Goal: Task Accomplishment & Management: Manage account settings

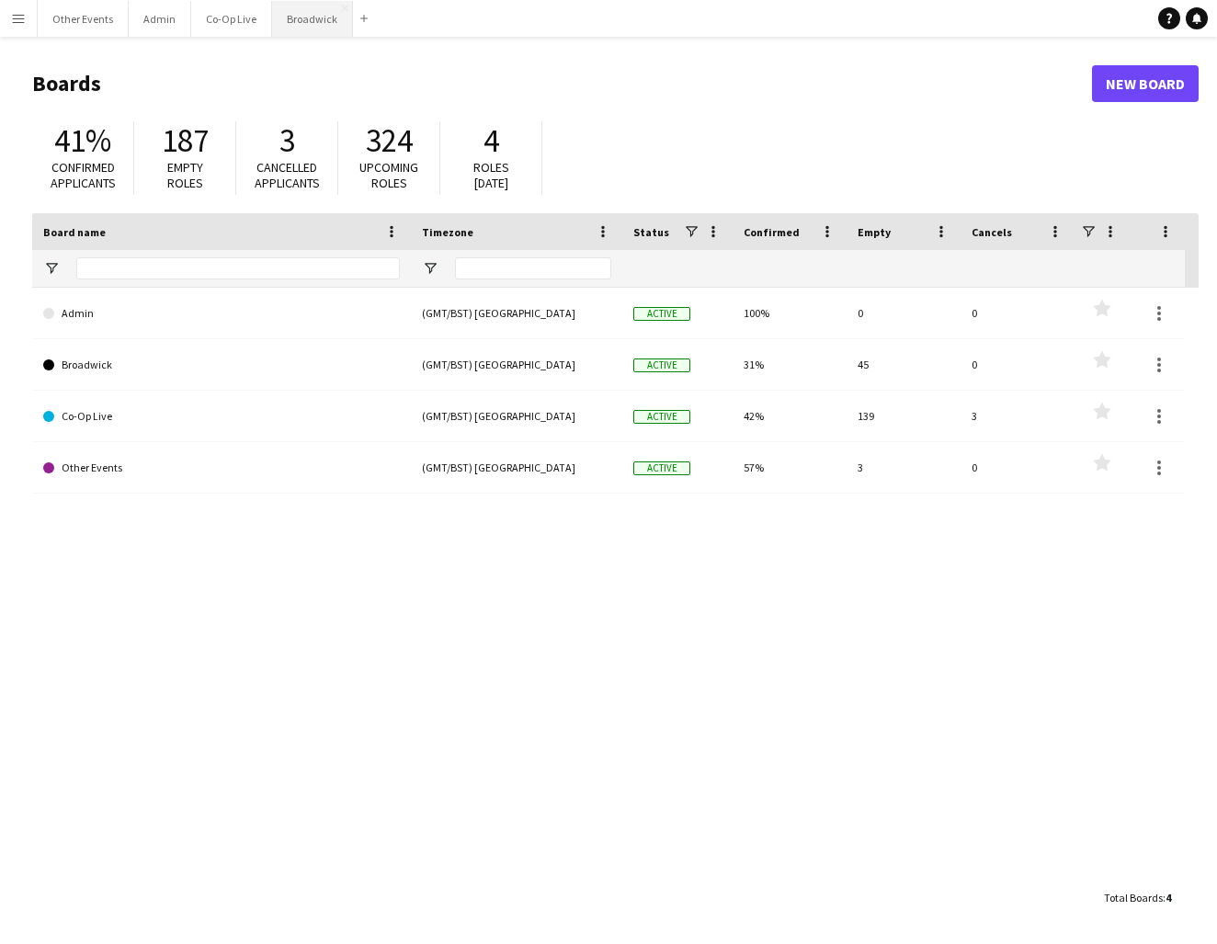
drag, startPoint x: 883, startPoint y: 2, endPoint x: 299, endPoint y: 28, distance: 584.4
click at [299, 28] on button "Broadwick Close" at bounding box center [312, 19] width 81 height 36
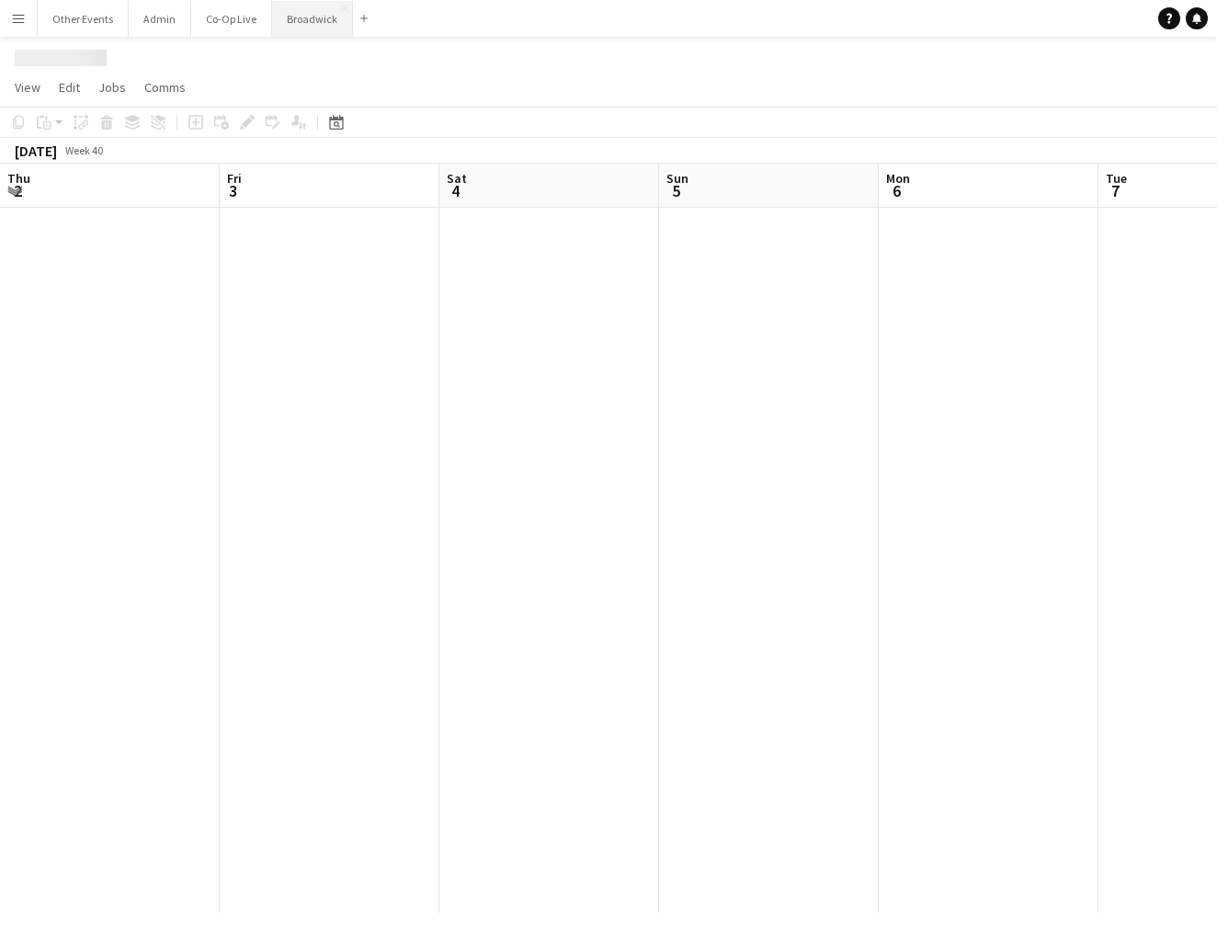
scroll to position [0, 797]
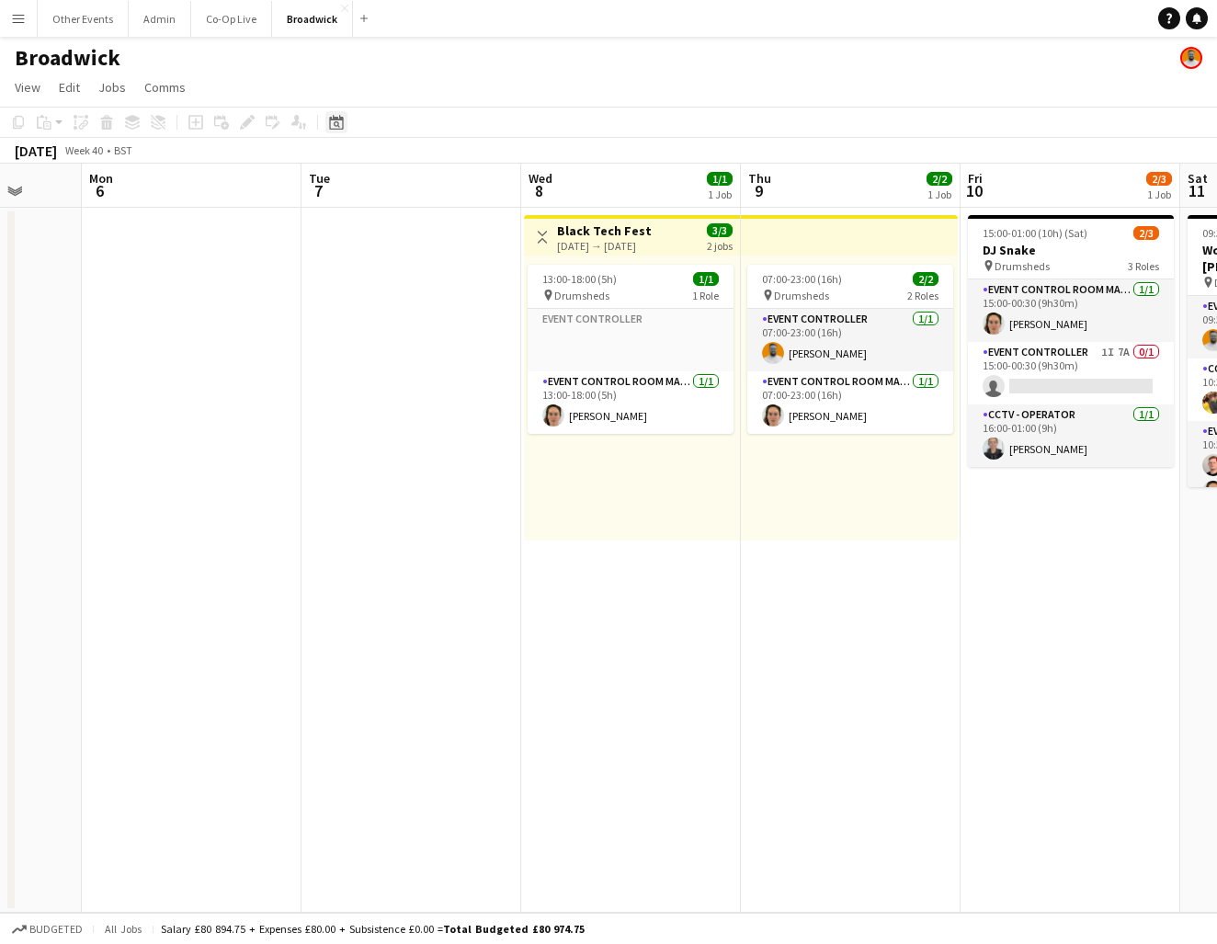
click at [328, 128] on div "Date picker" at bounding box center [336, 122] width 22 height 22
click at [476, 409] on button "[DATE]" at bounding box center [466, 410] width 53 height 29
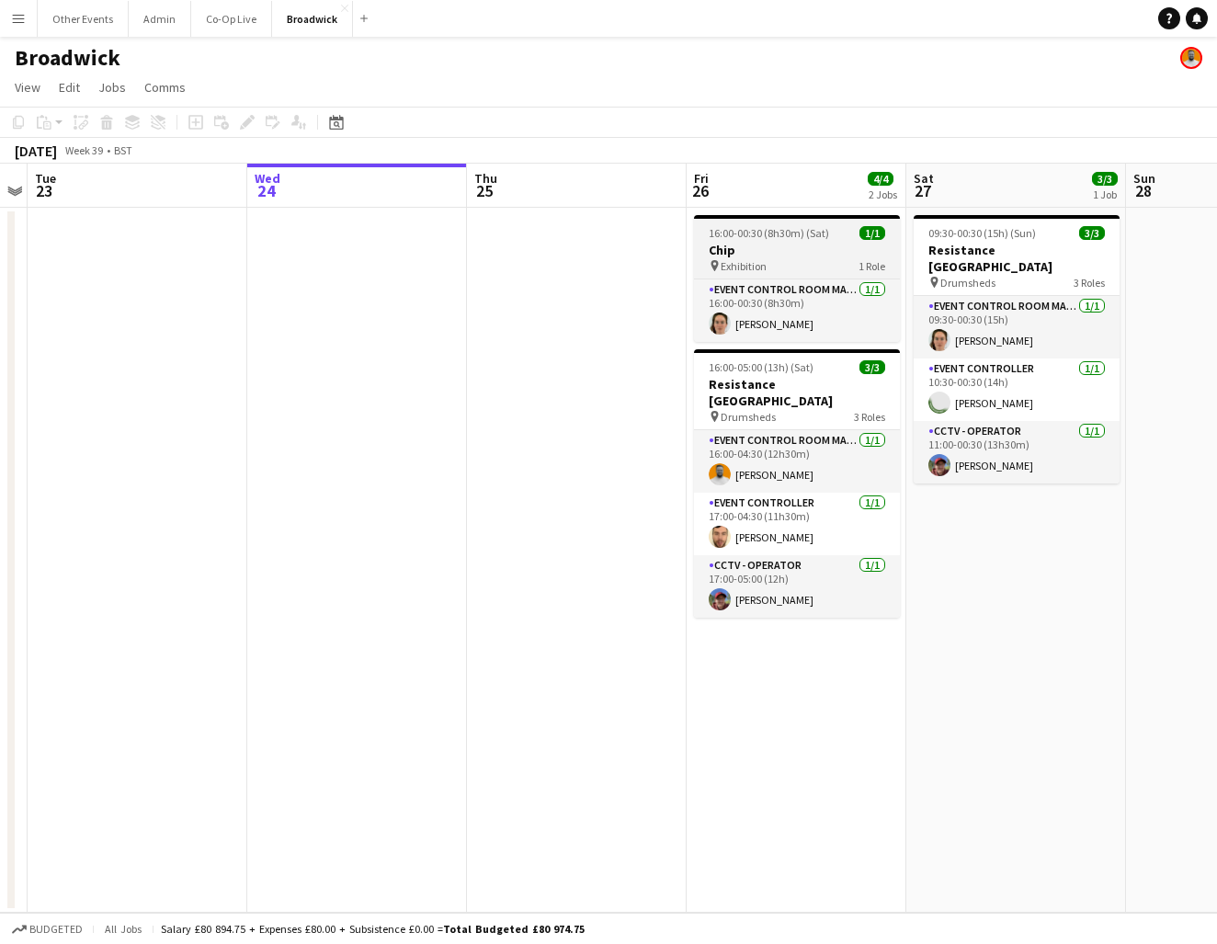
click at [796, 270] on div "pin Exhibition 1 Role" at bounding box center [797, 265] width 206 height 15
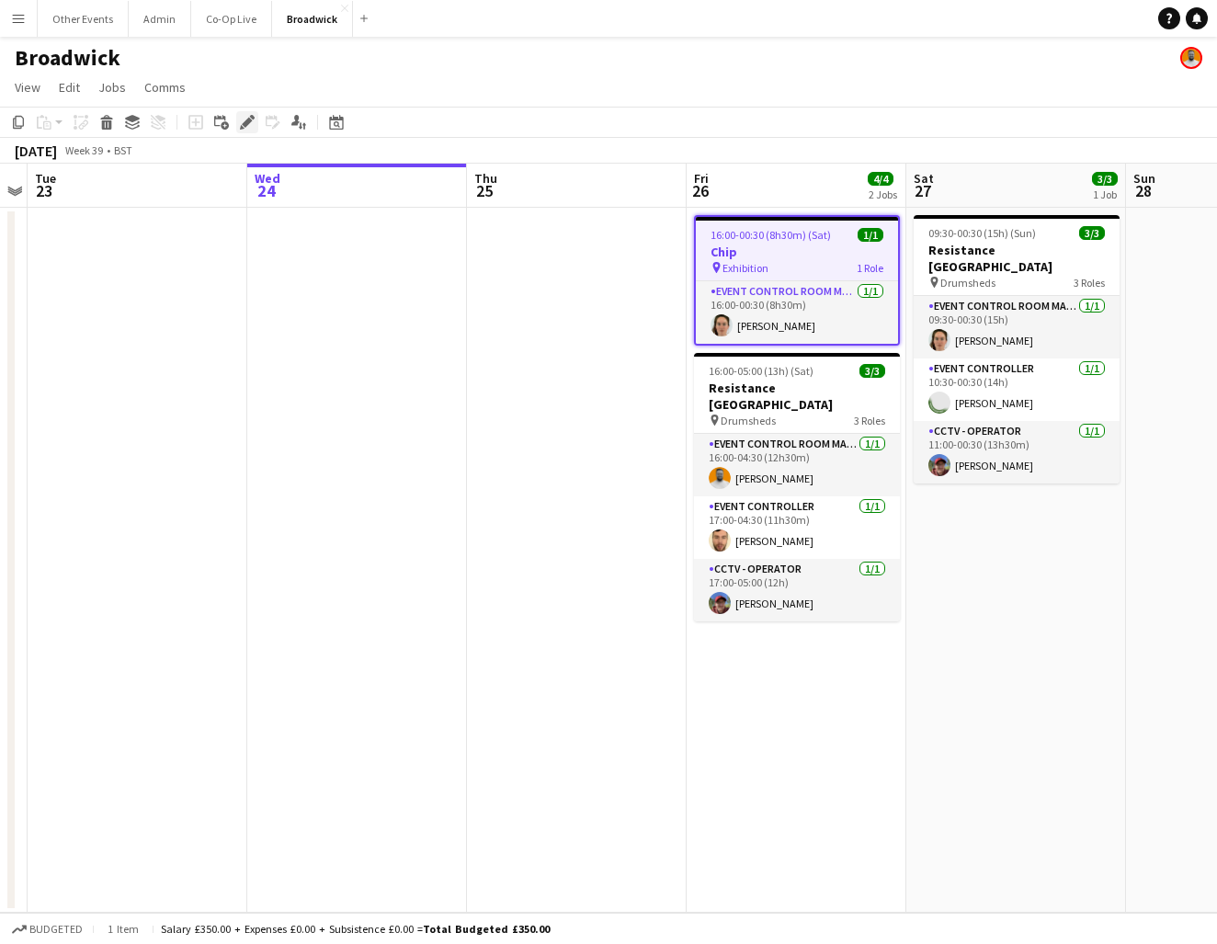
click at [243, 121] on icon "Edit" at bounding box center [247, 122] width 15 height 15
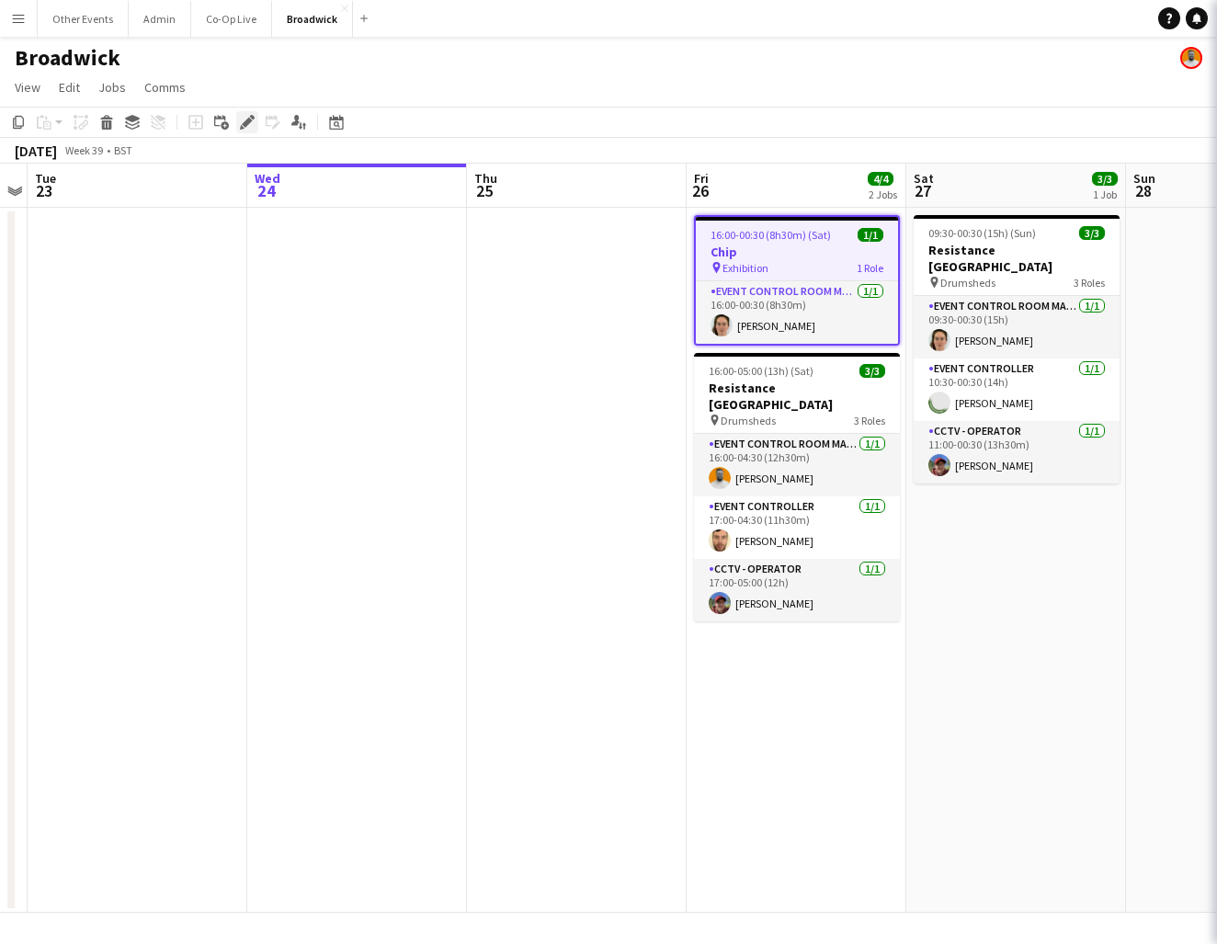
type input "****"
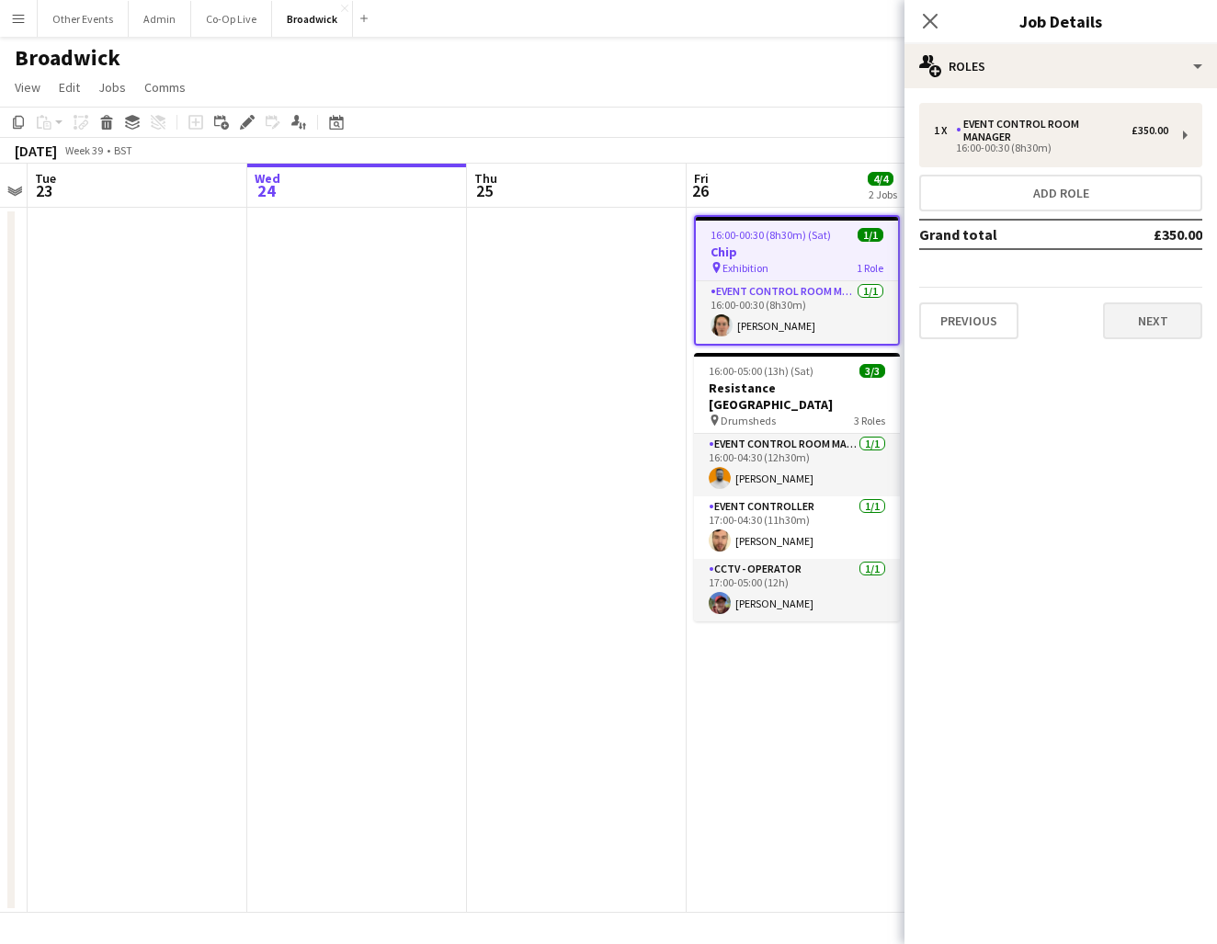
click at [1163, 303] on button "Next" at bounding box center [1152, 321] width 99 height 37
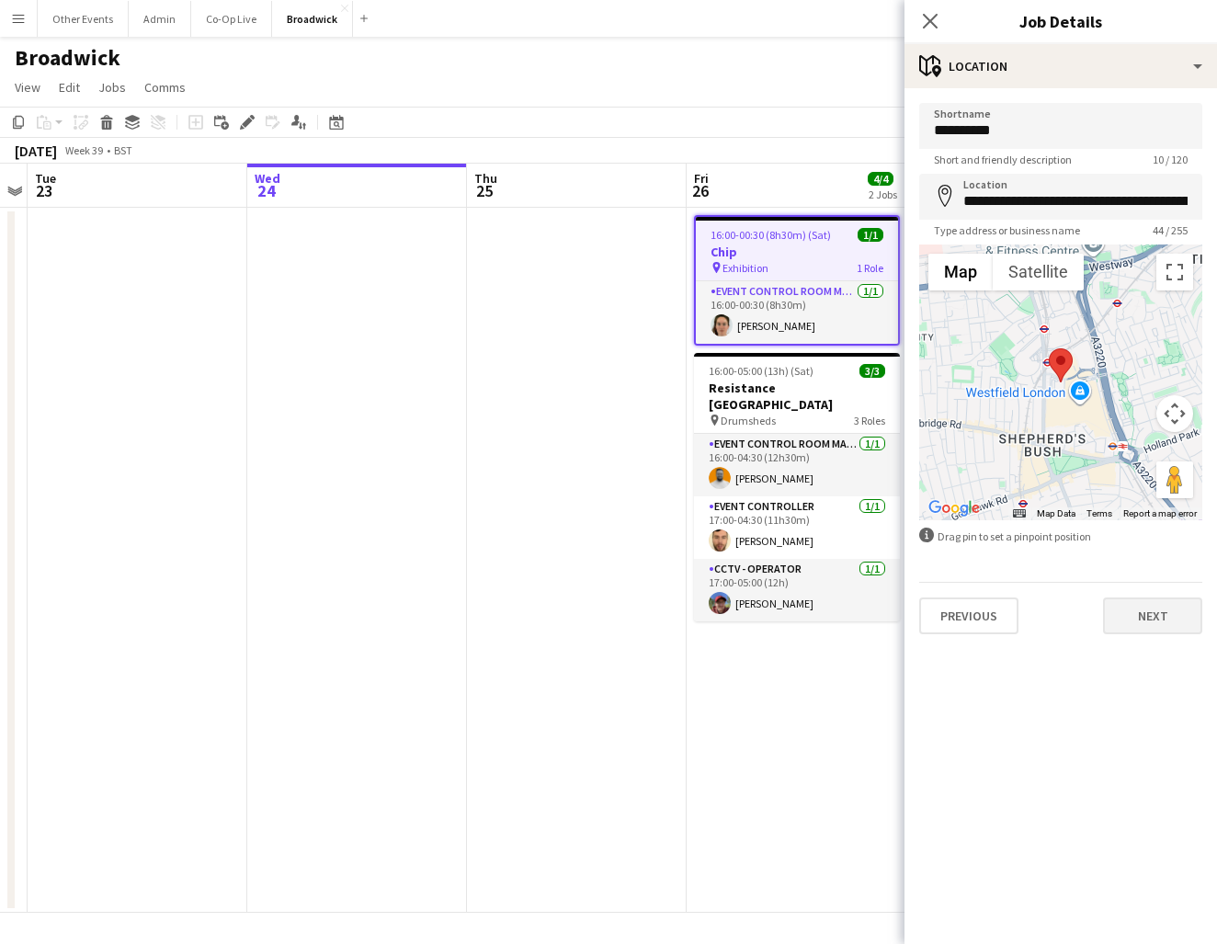
click at [1146, 618] on button "Next" at bounding box center [1152, 616] width 99 height 37
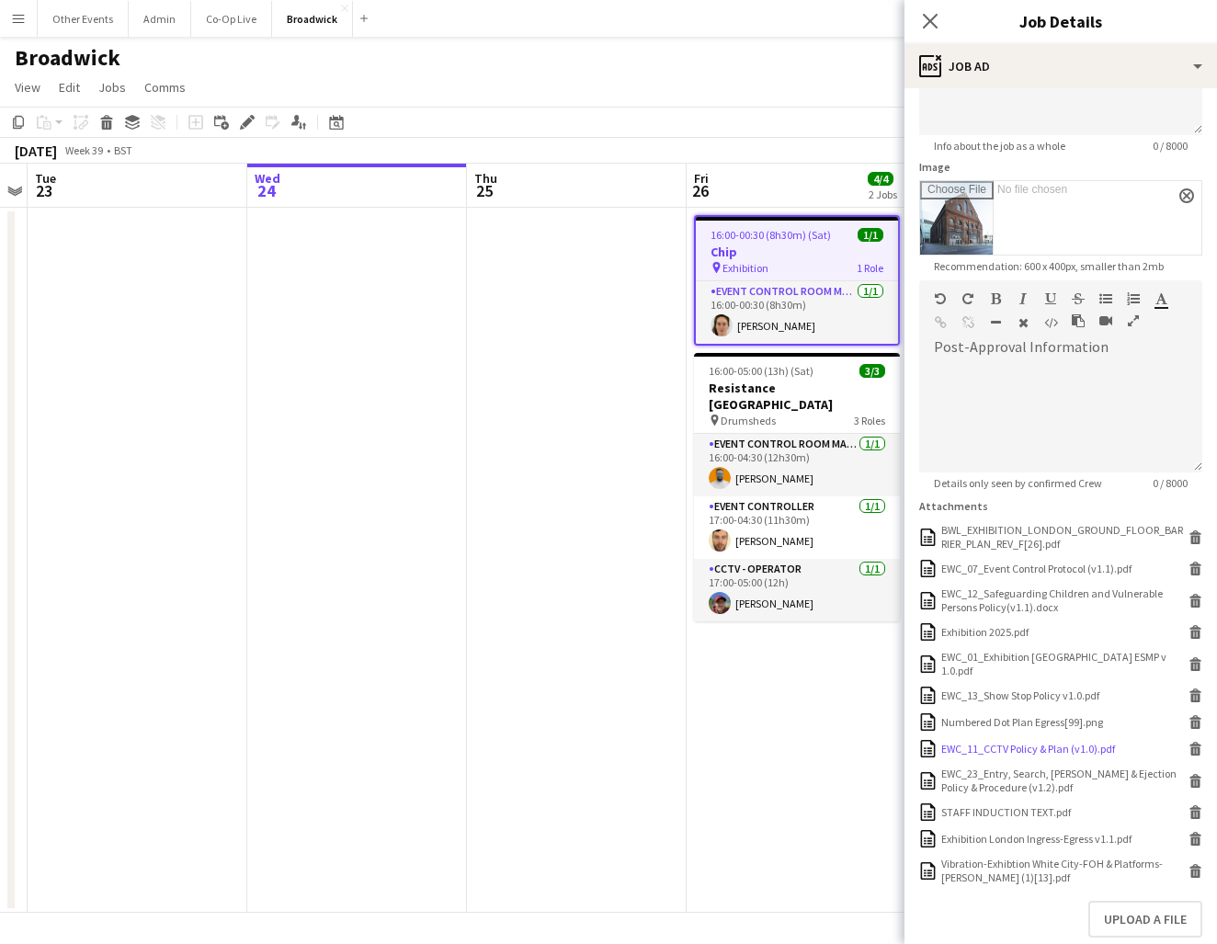
scroll to position [246, 0]
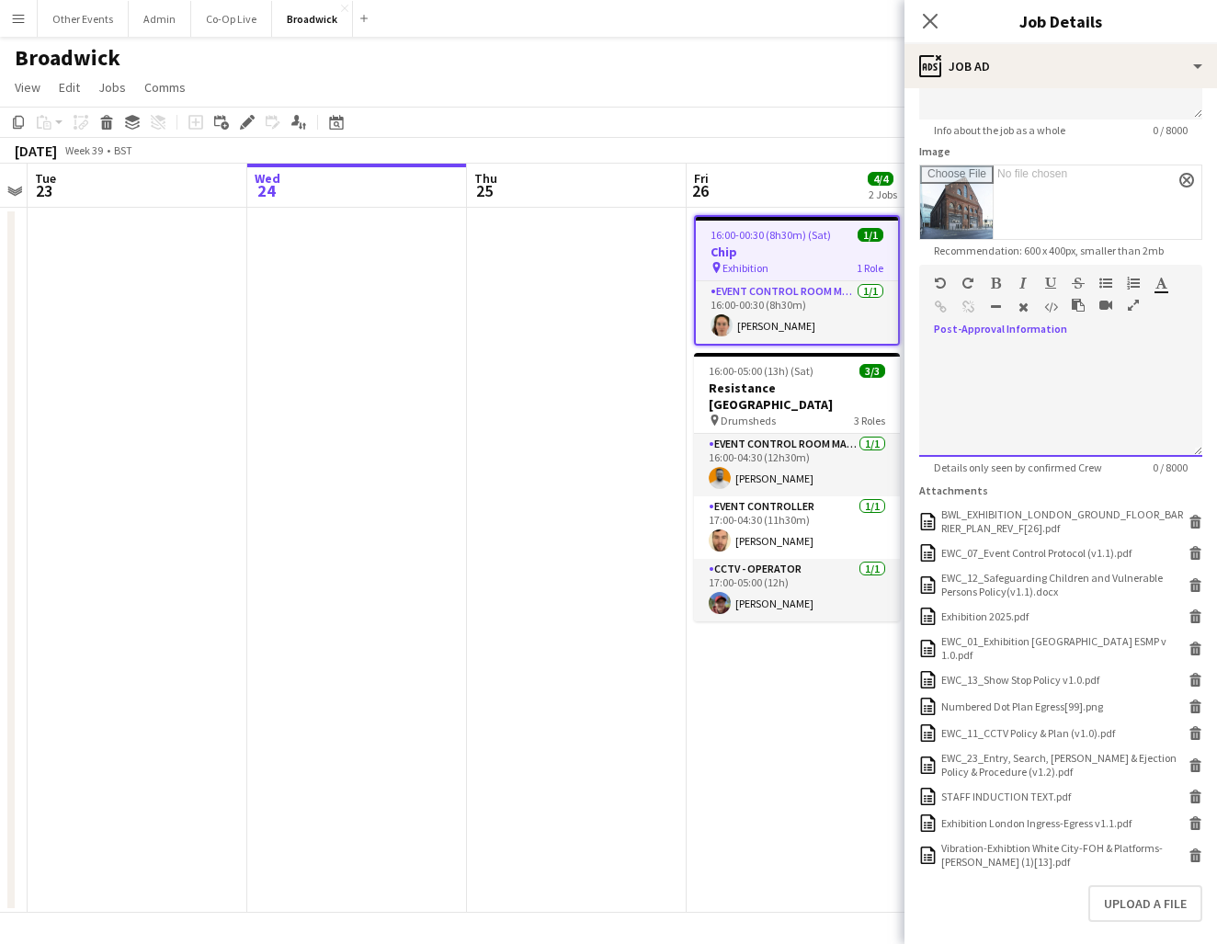
click at [1019, 388] on div at bounding box center [1060, 402] width 283 height 110
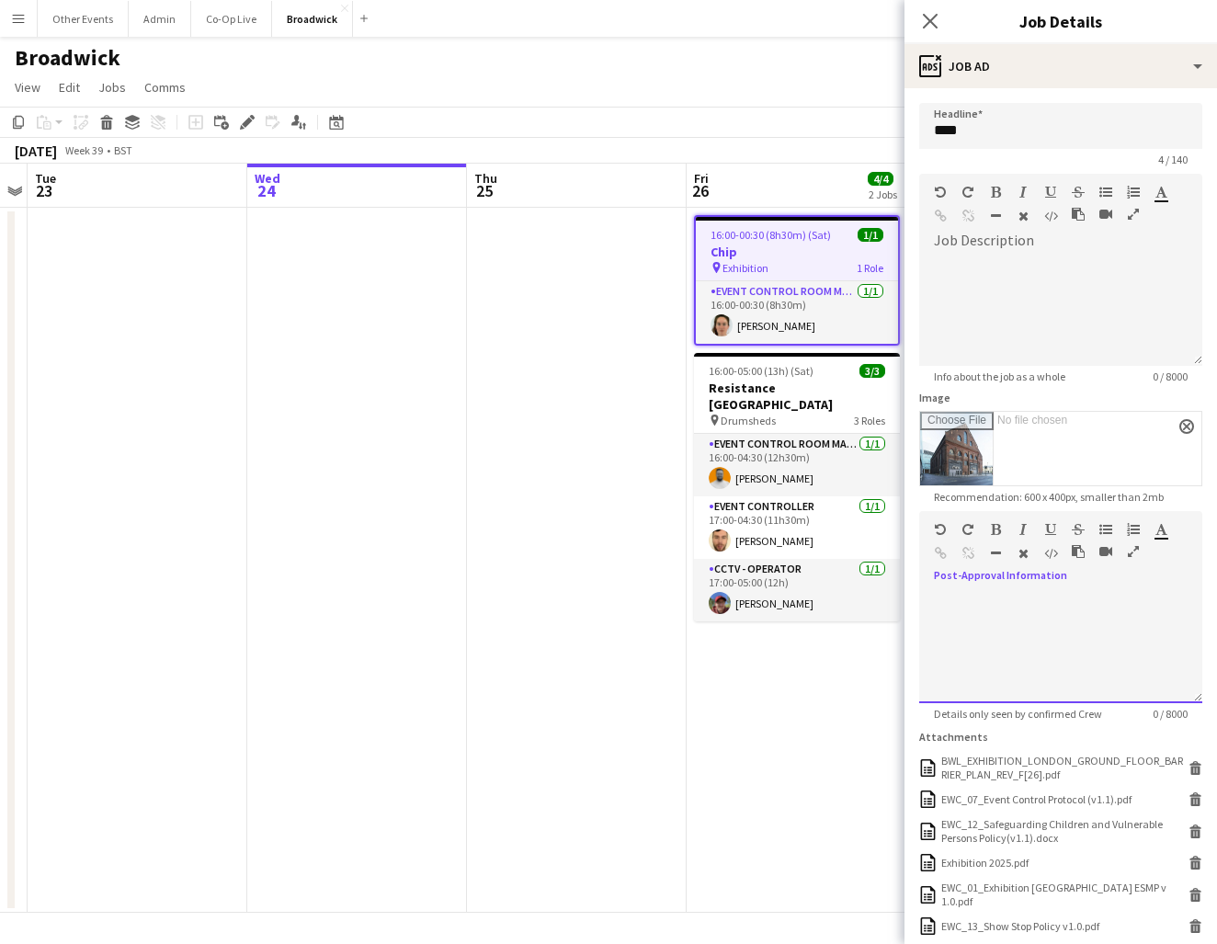
scroll to position [0, 0]
click at [931, 13] on app-icon "Close pop-in" at bounding box center [931, 21] width 27 height 27
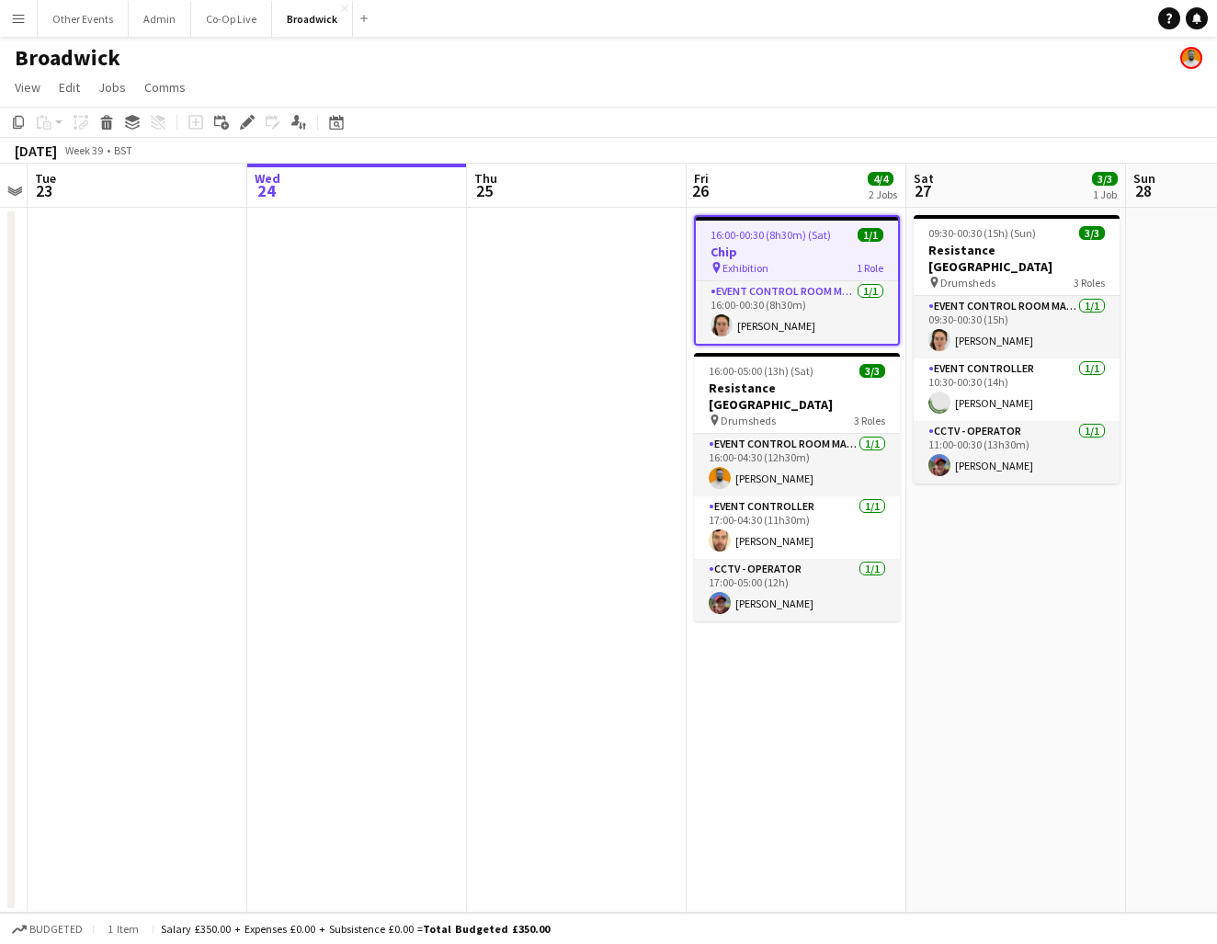
click at [880, 638] on app-date-cell "16:00-00:30 (8h30m) (Sat) 1/1 Chip pin Exhibition 1 Role Event Control Room Man…" at bounding box center [797, 560] width 220 height 705
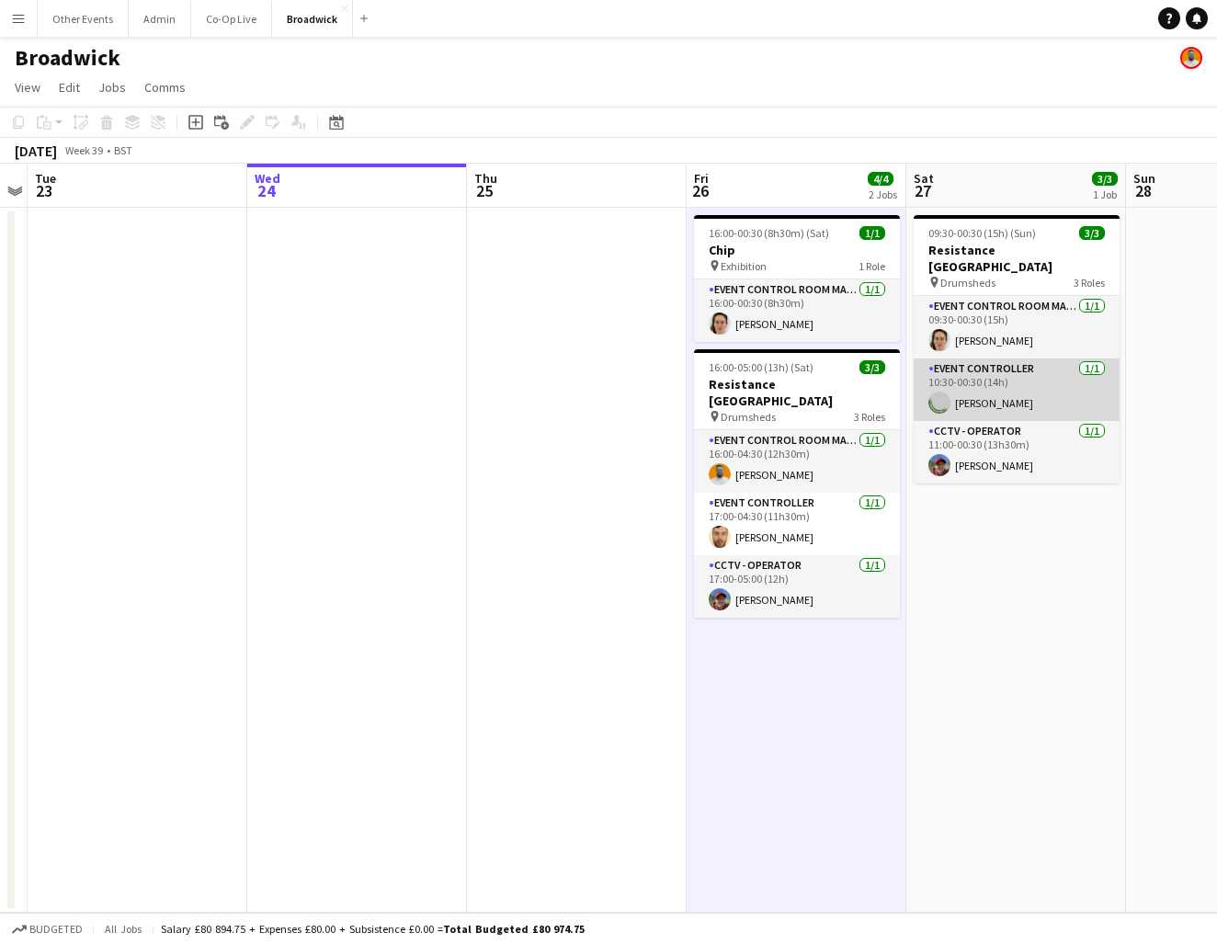
click at [1007, 395] on app-card-role "Event Controller [DATE] 10:30-00:30 (14h) [GEOGRAPHIC_DATA][PERSON_NAME]" at bounding box center [1017, 390] width 206 height 63
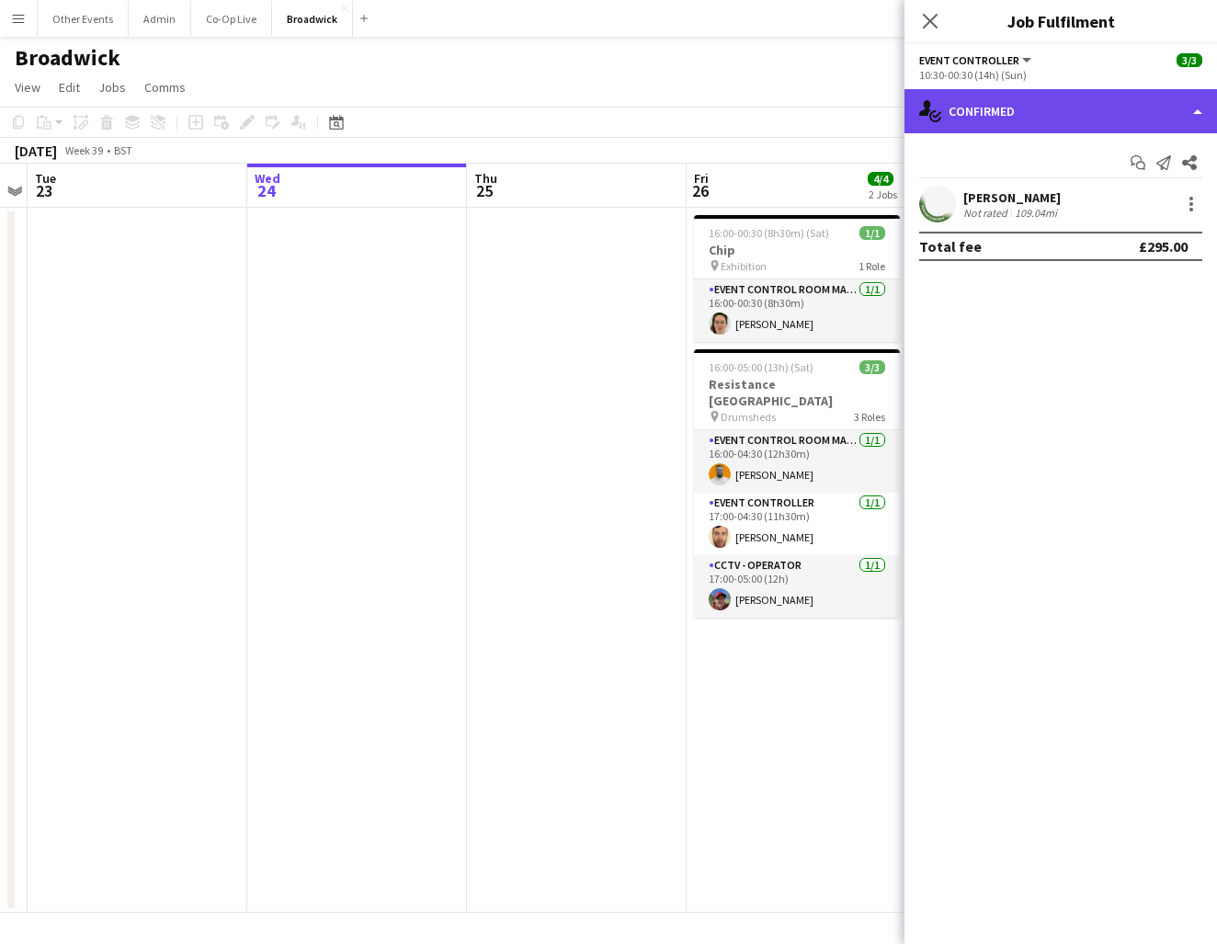
click at [1102, 99] on div "single-neutral-actions-check-2 Confirmed" at bounding box center [1061, 111] width 313 height 44
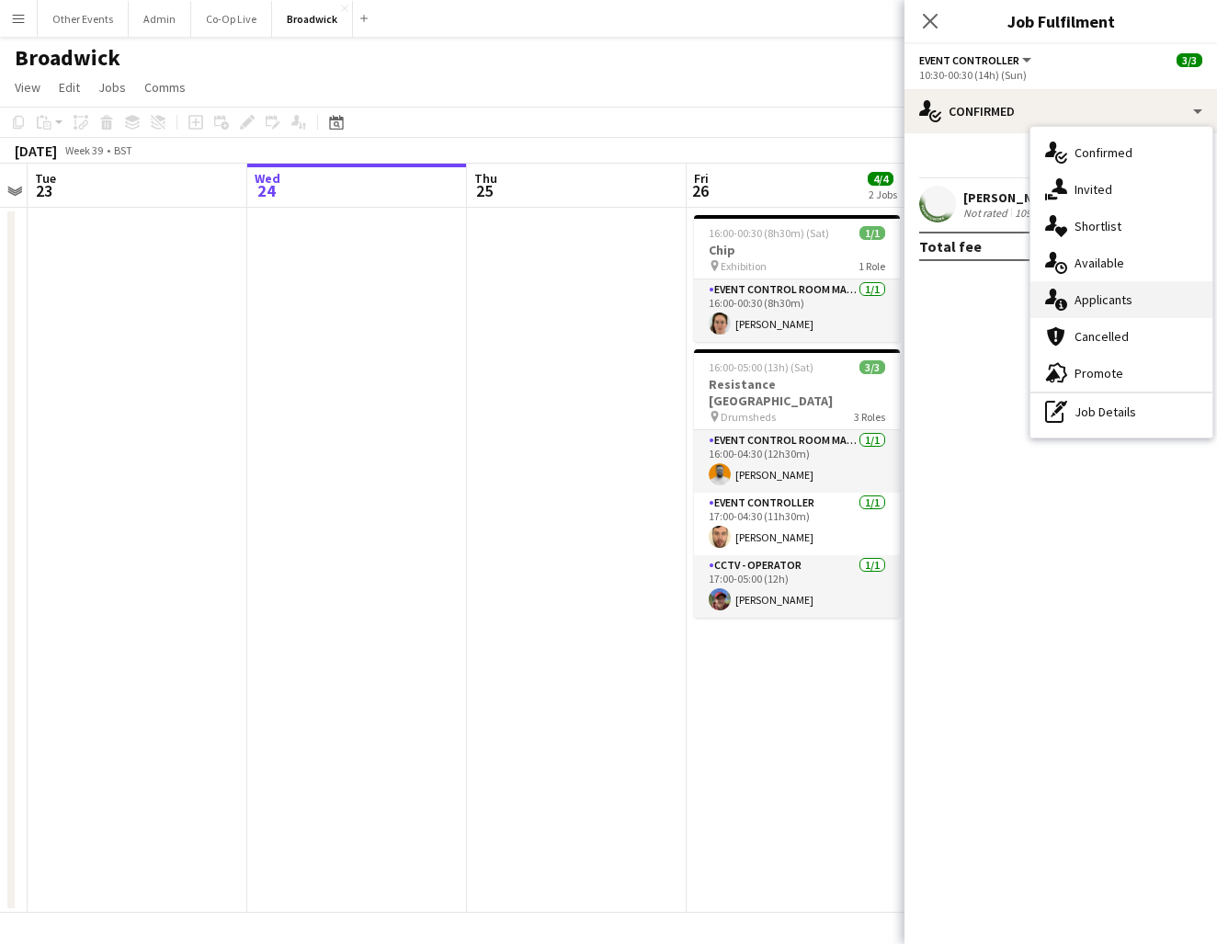
click at [1136, 296] on div "single-neutral-actions-information Applicants" at bounding box center [1122, 299] width 182 height 37
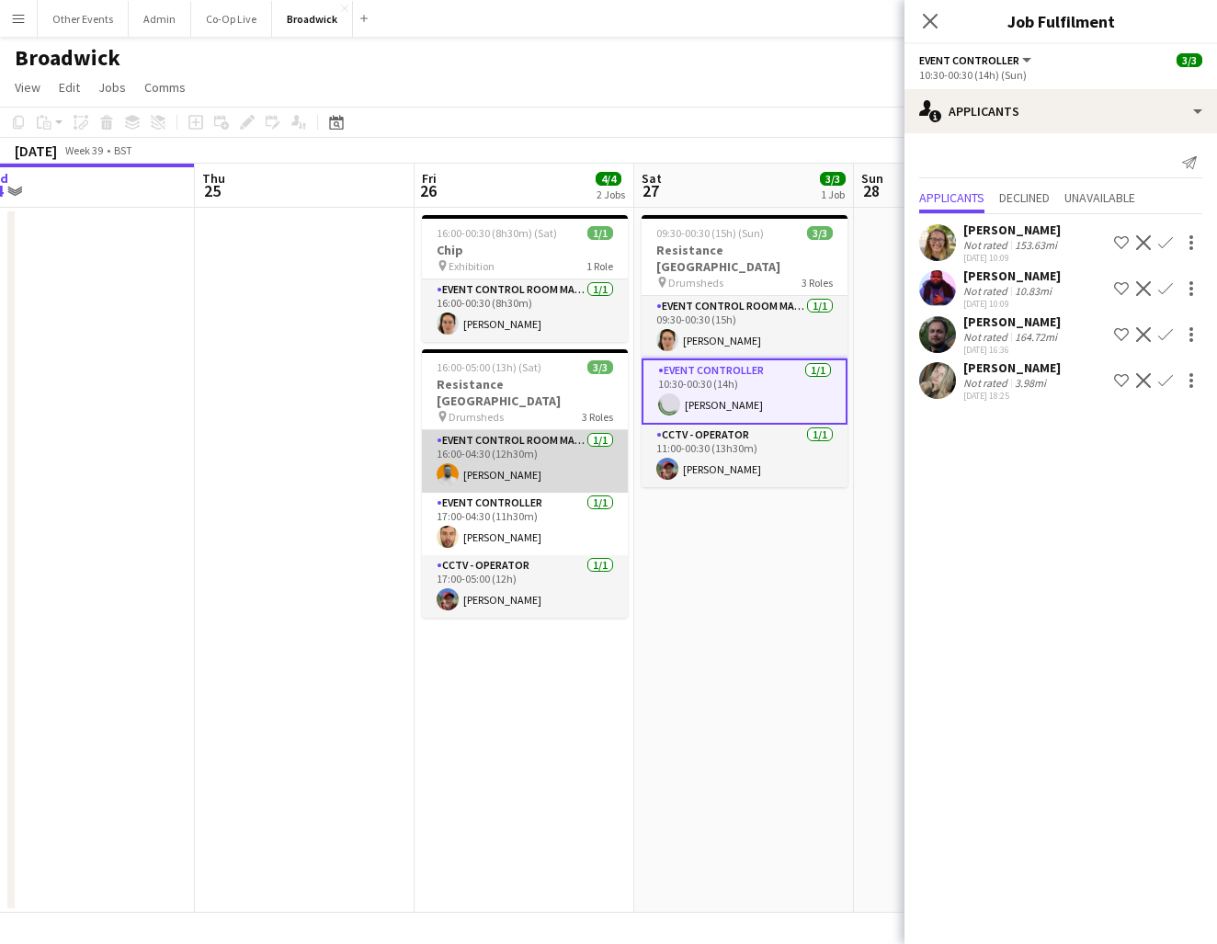
scroll to position [0, 919]
